Goal: Task Accomplishment & Management: Manage account settings

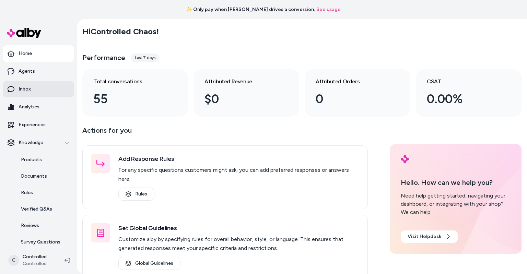
click at [36, 89] on link "Inbox" at bounding box center [38, 89] width 71 height 16
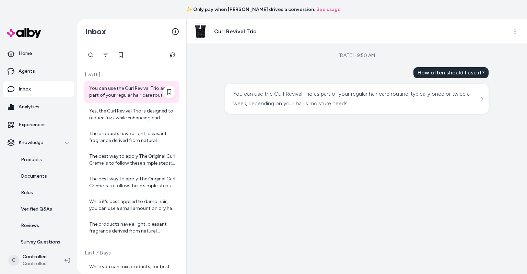
click at [112, 96] on div "You can use the Curl Revival Trio as part of your regular hair care routine, ty…" at bounding box center [132, 92] width 86 height 14
click at [111, 117] on div "Yes, the Curl Revival Trio is designed to reduce frizz while enhancing curl def…" at bounding box center [132, 115] width 86 height 14
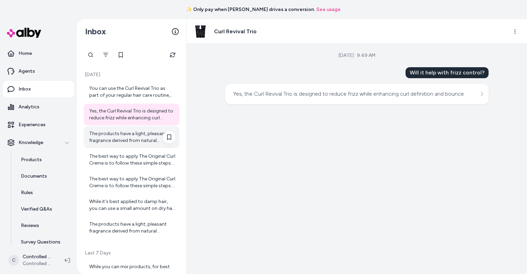
click at [115, 132] on div "The products have a light, pleasant fragrance derived from natural ingredients,…" at bounding box center [132, 137] width 86 height 14
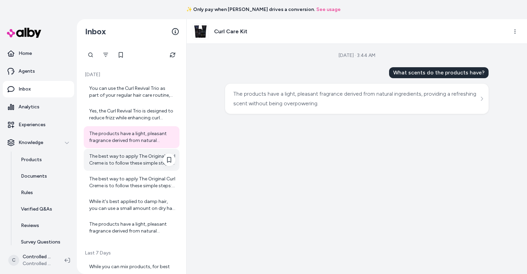
click at [118, 161] on div "The best way to apply The Original Curl Creme is to follow these simple steps: …" at bounding box center [132, 160] width 86 height 14
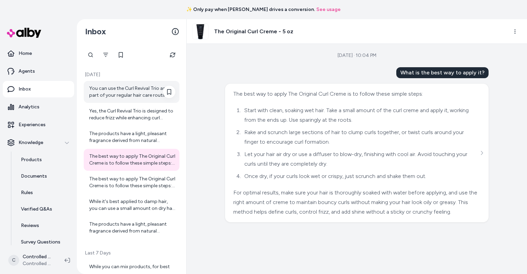
click at [112, 93] on div "You can use the Curl Revival Trio as part of your regular hair care routine, ty…" at bounding box center [132, 92] width 86 height 14
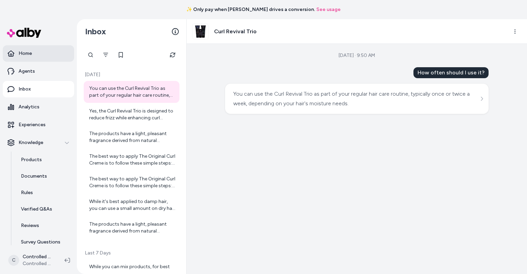
click at [42, 53] on link "Home" at bounding box center [38, 53] width 71 height 16
